Goal: Task Accomplishment & Management: Manage account settings

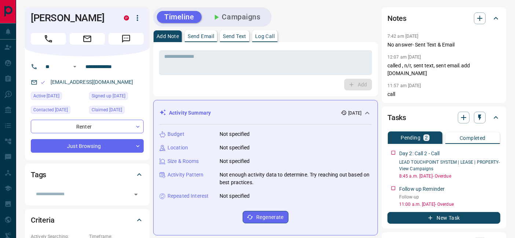
click at [56, 39] on button "Call" at bounding box center [48, 39] width 35 height 12
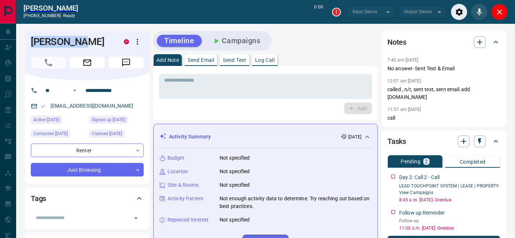
drag, startPoint x: 84, startPoint y: 40, endPoint x: 21, endPoint y: 44, distance: 63.5
copy h1 "[PERSON_NAME]"
type input "*******"
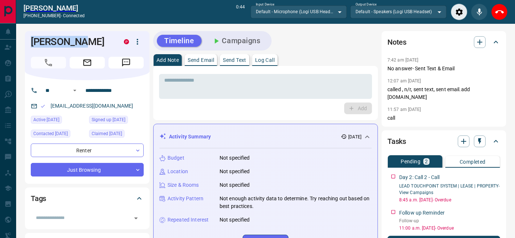
drag, startPoint x: 505, startPoint y: 11, endPoint x: 232, endPoint y: 88, distance: 283.0
click at [505, 11] on button "End Call" at bounding box center [499, 12] width 16 height 16
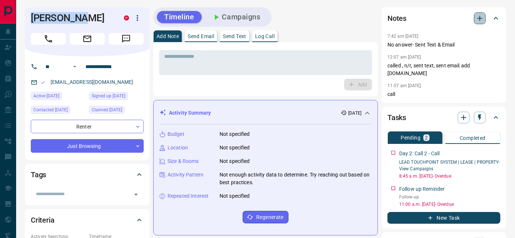
click at [482, 19] on icon "button" at bounding box center [479, 18] width 9 height 9
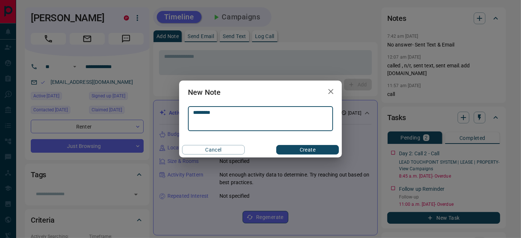
type textarea "*********"
click at [306, 147] on button "Create" at bounding box center [307, 150] width 63 height 10
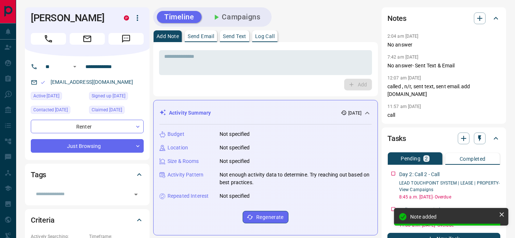
scroll to position [81, 0]
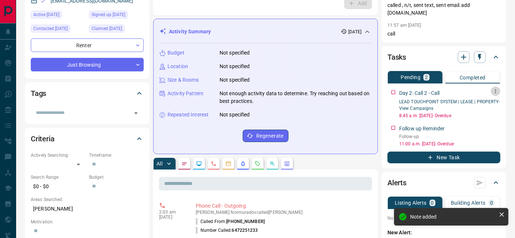
click at [498, 88] on icon "button" at bounding box center [496, 91] width 6 height 6
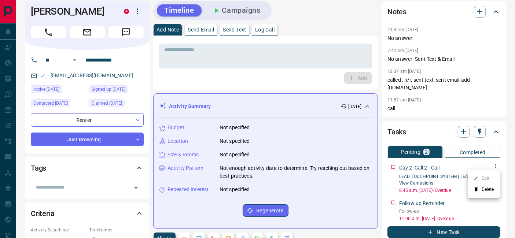
scroll to position [0, 0]
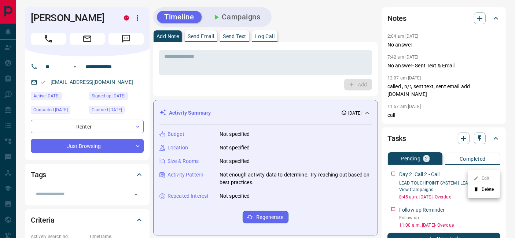
click at [496, 163] on div at bounding box center [257, 119] width 515 height 238
click at [495, 170] on icon "button" at bounding box center [496, 173] width 6 height 6
click at [482, 188] on li "Delete" at bounding box center [484, 189] width 32 height 11
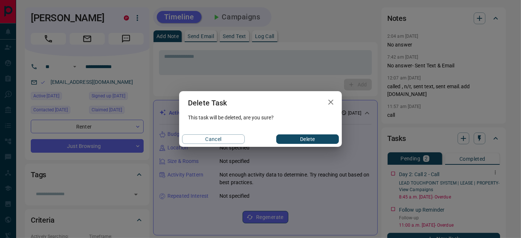
click at [315, 141] on button "Delete" at bounding box center [307, 139] width 63 height 10
